Goal: Information Seeking & Learning: Learn about a topic

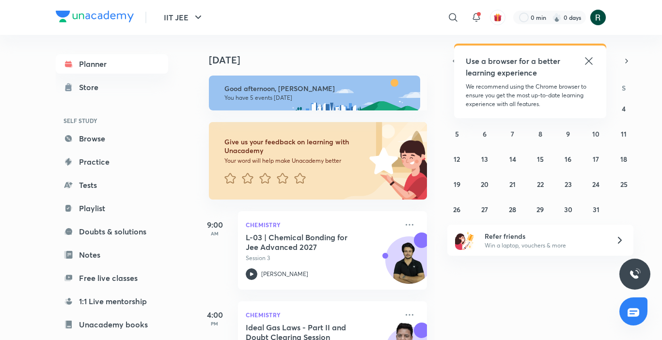
click at [586, 60] on icon at bounding box center [589, 61] width 12 height 12
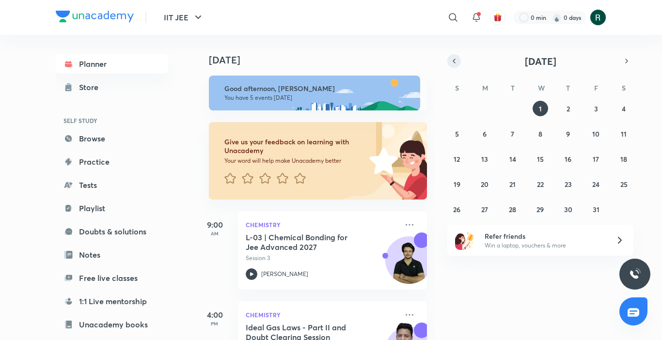
click at [453, 62] on icon "button" at bounding box center [454, 61] width 8 height 9
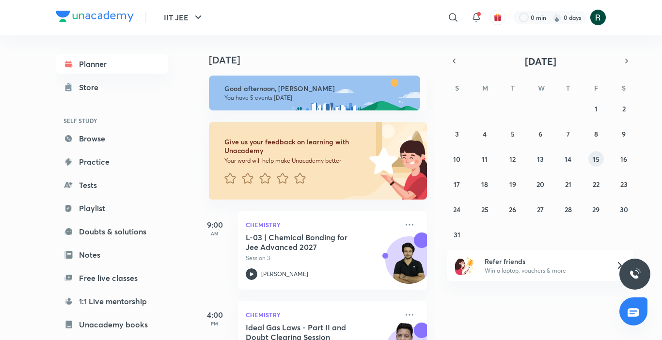
click at [596, 163] on abbr "15" at bounding box center [596, 159] width 7 height 9
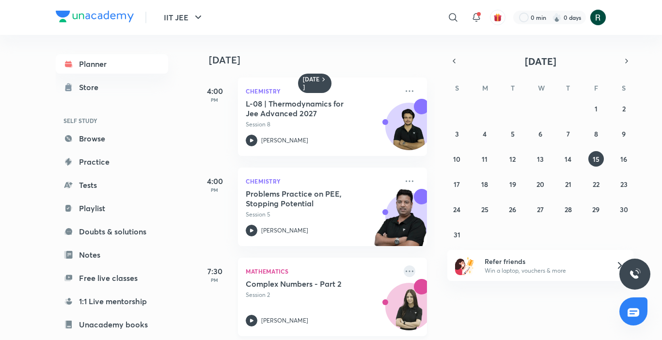
click at [405, 270] on icon at bounding box center [410, 271] width 12 height 12
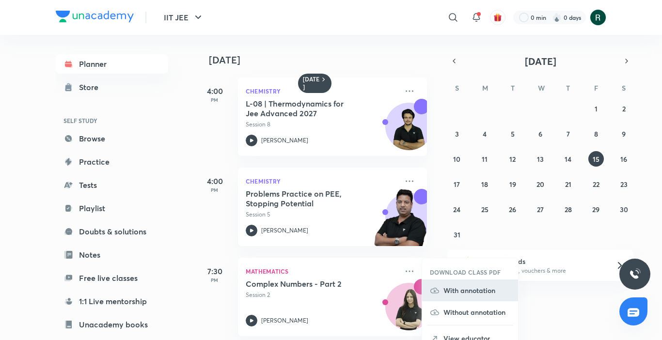
click at [458, 288] on p "With annotation" at bounding box center [476, 290] width 67 height 10
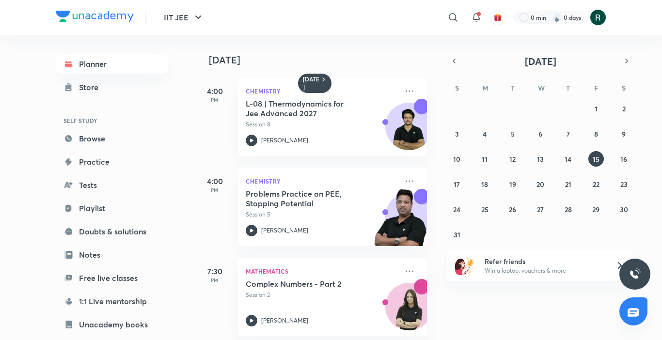
click at [458, 288] on div "[DATE] 4:00 PM Chemistry L-08 | Thermodynamics for Jee Advanced 2027 Session 8 …" at bounding box center [427, 187] width 465 height 305
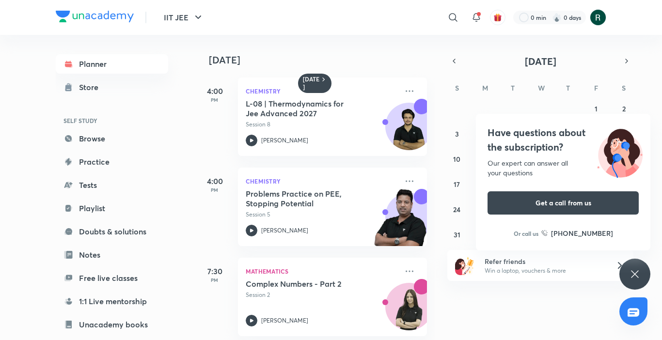
click at [601, 0] on div at bounding box center [331, 0] width 662 height 1
